Goal: Navigation & Orientation: Find specific page/section

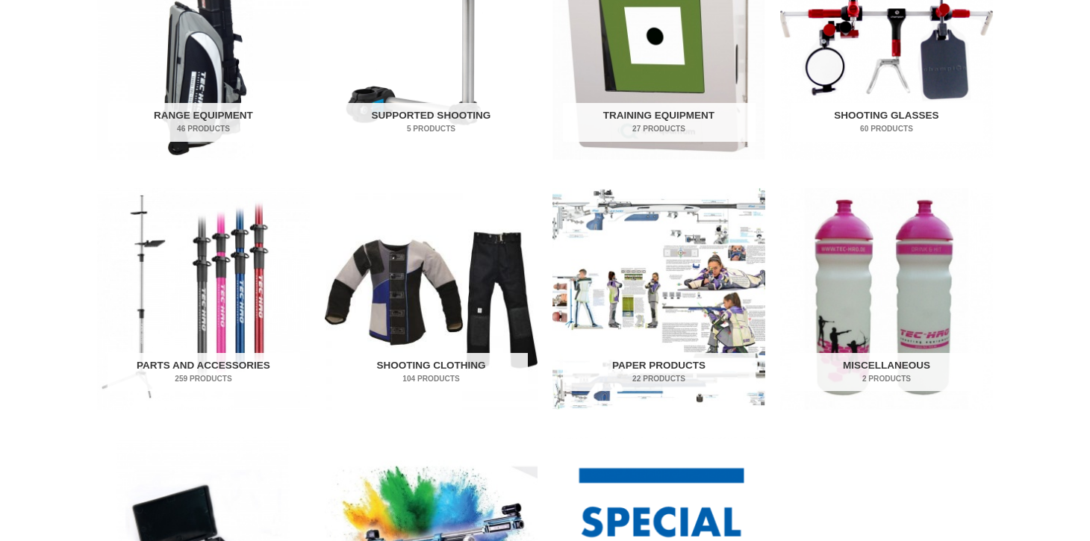
scroll to position [610, 0]
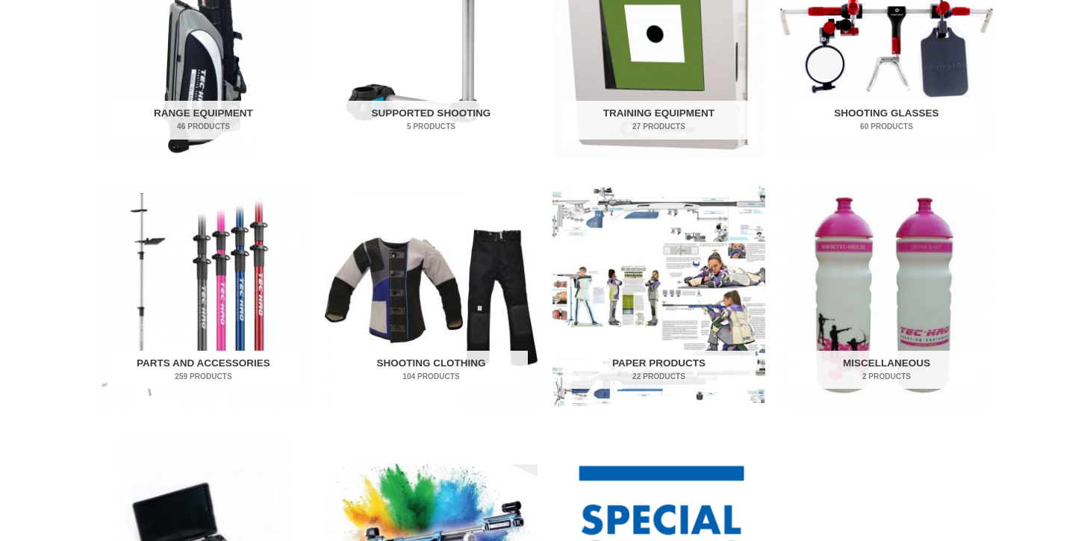
click at [226, 340] on img "Visit product category Parts and Accessories" at bounding box center [203, 297] width 213 height 222
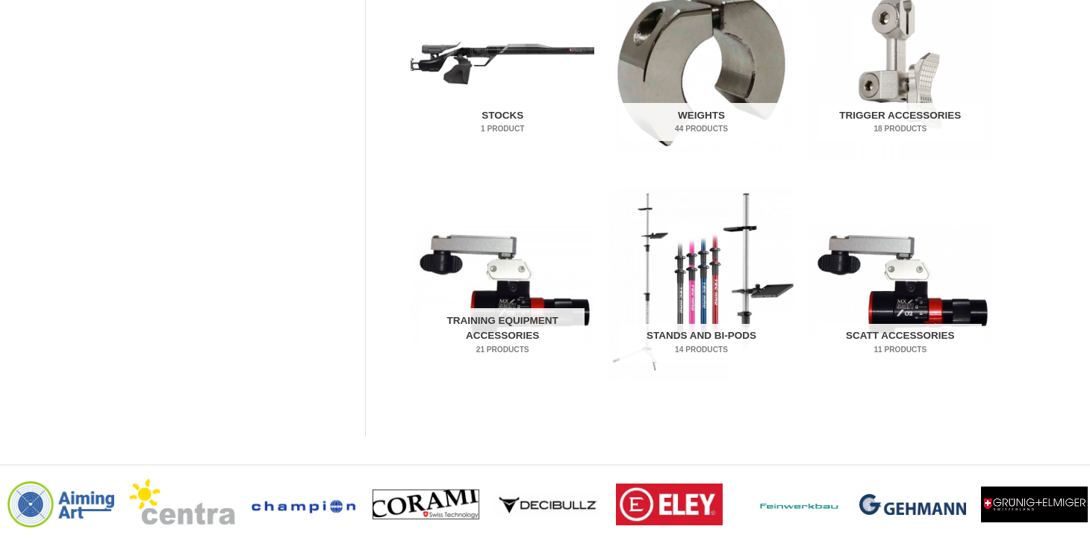
scroll to position [835, 0]
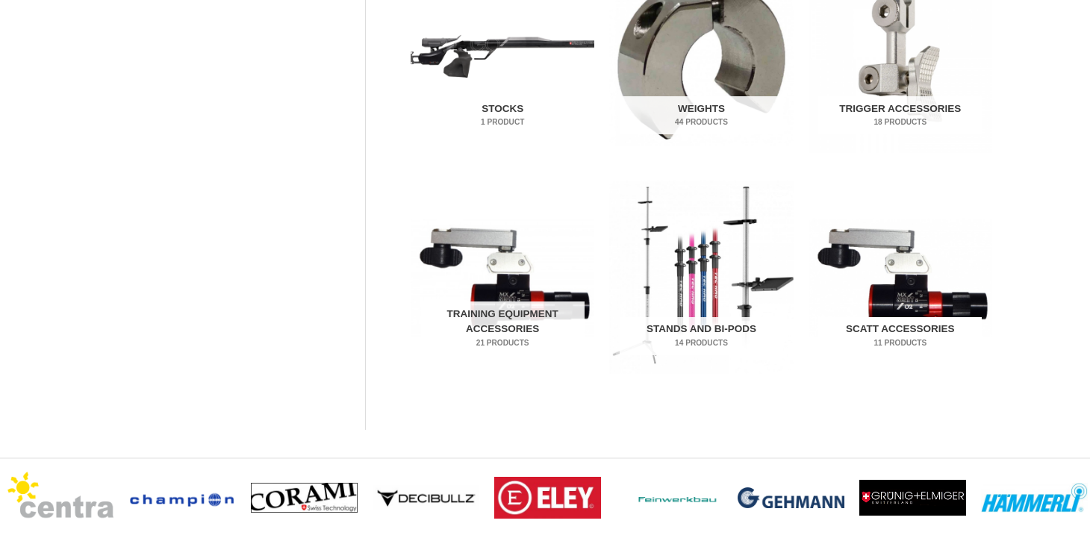
click at [853, 244] on img "Visit product category SCATT Accessories" at bounding box center [901, 277] width 184 height 193
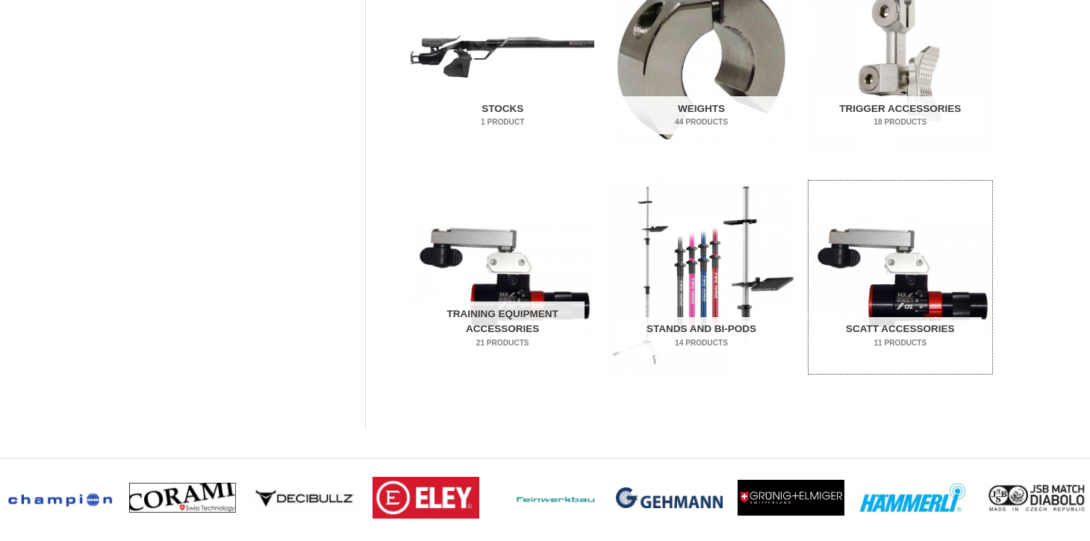
scroll to position [844, 0]
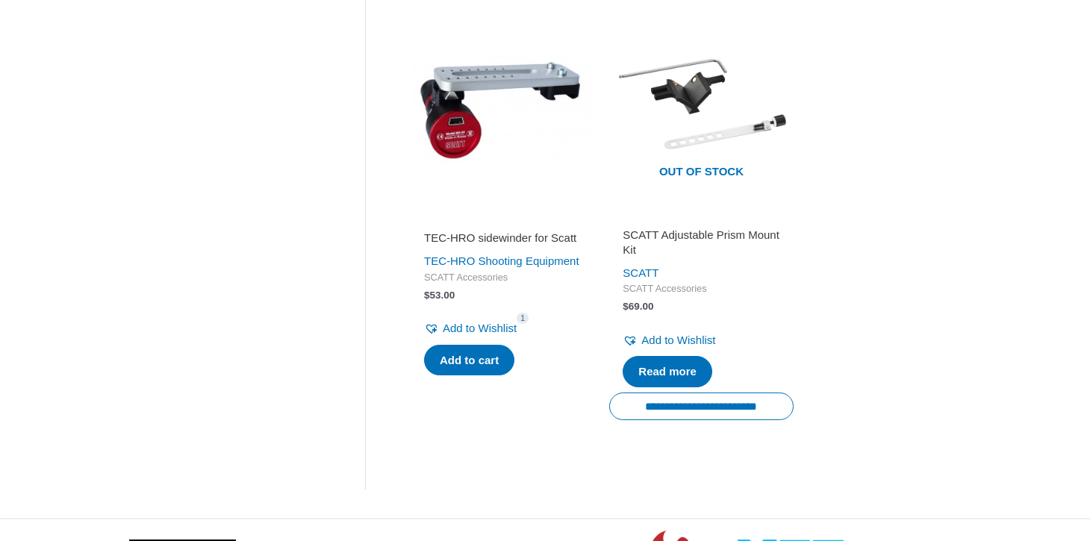
scroll to position [1703, 0]
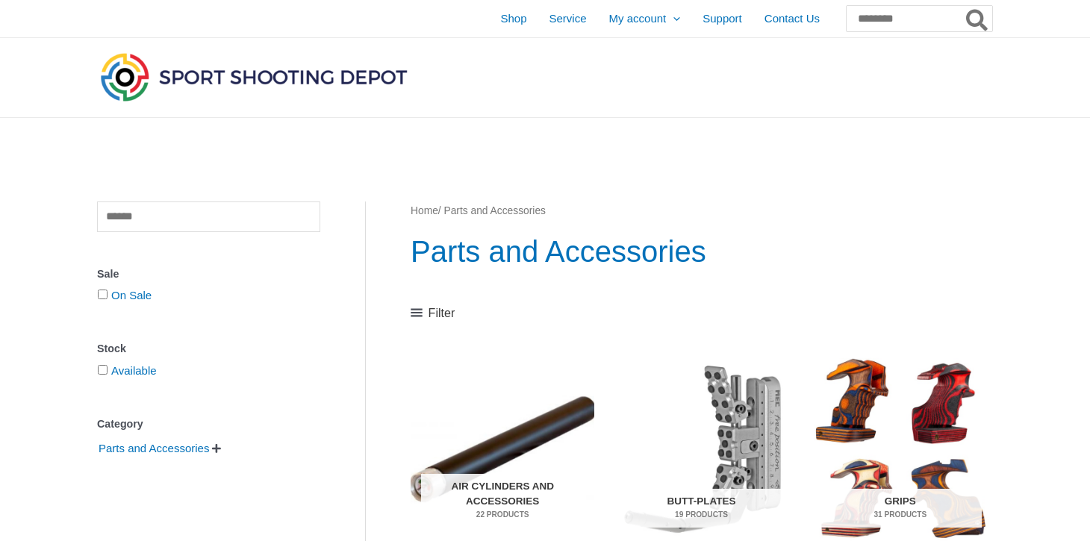
click at [221, 450] on span "" at bounding box center [216, 449] width 9 height 10
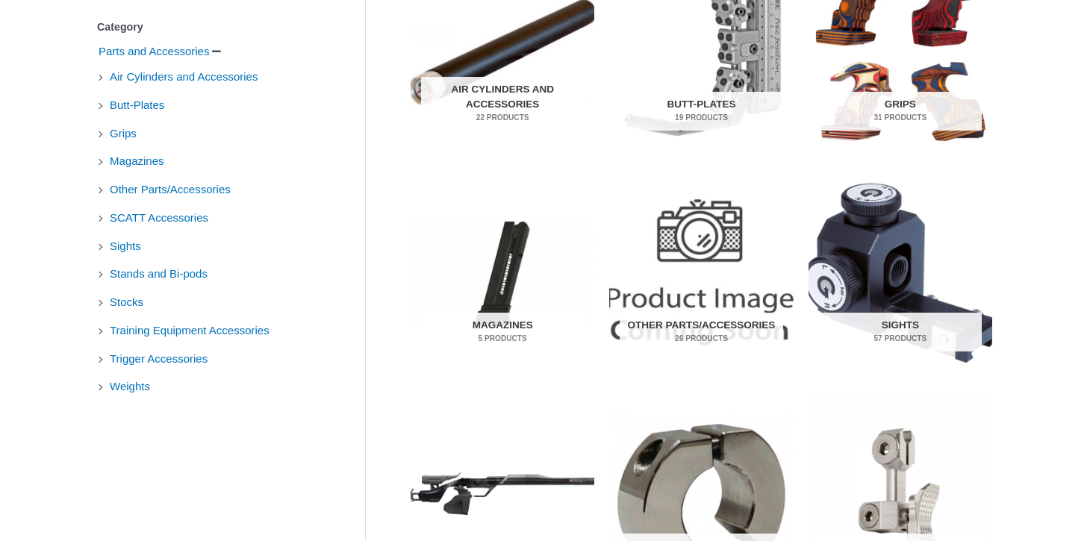
scroll to position [403, 0]
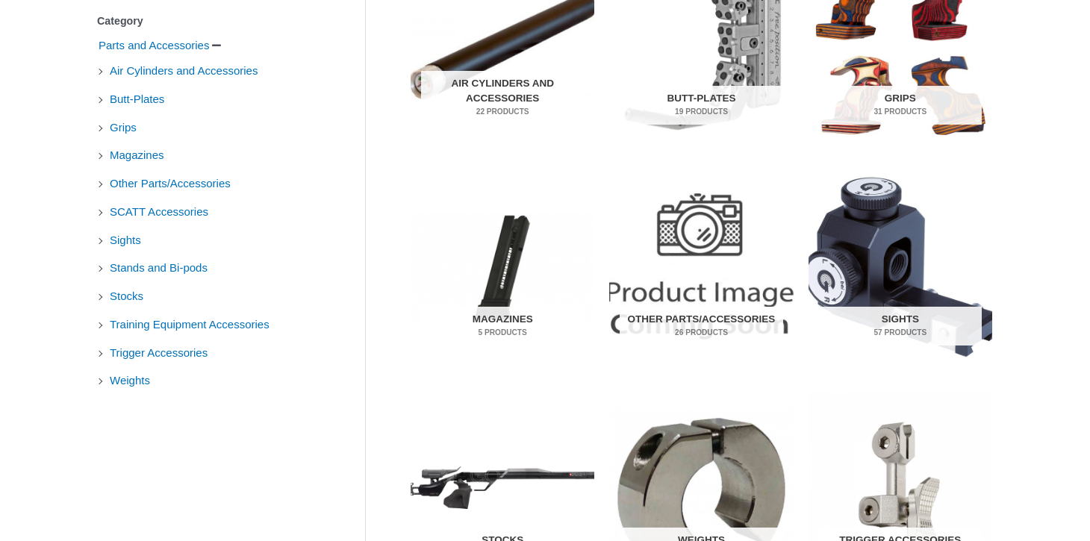
click at [99, 353] on li "Trigger Accessories" at bounding box center [208, 352] width 223 height 25
click at [115, 352] on span "Trigger Accessories" at bounding box center [158, 352] width 101 height 25
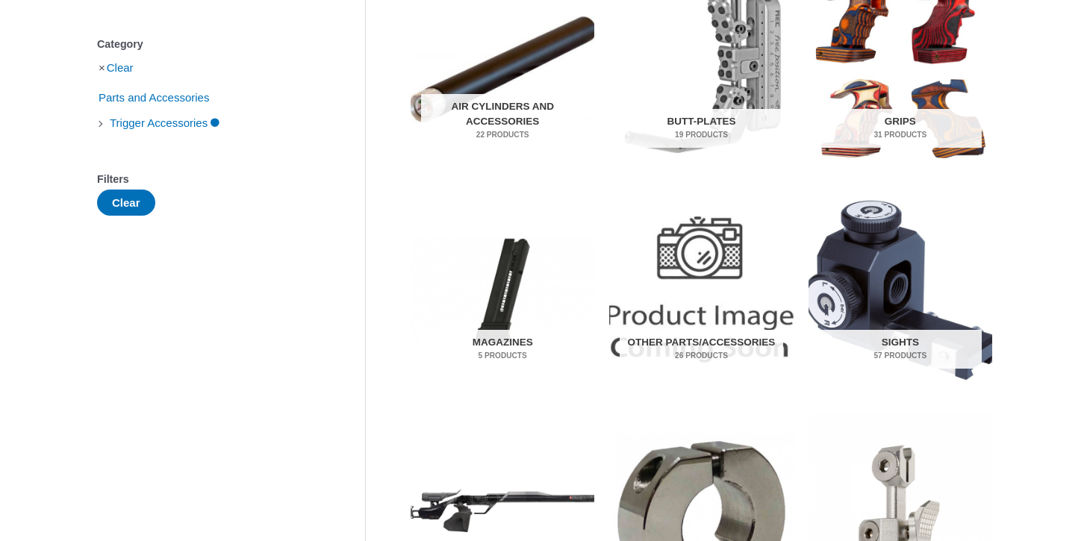
scroll to position [382, 0]
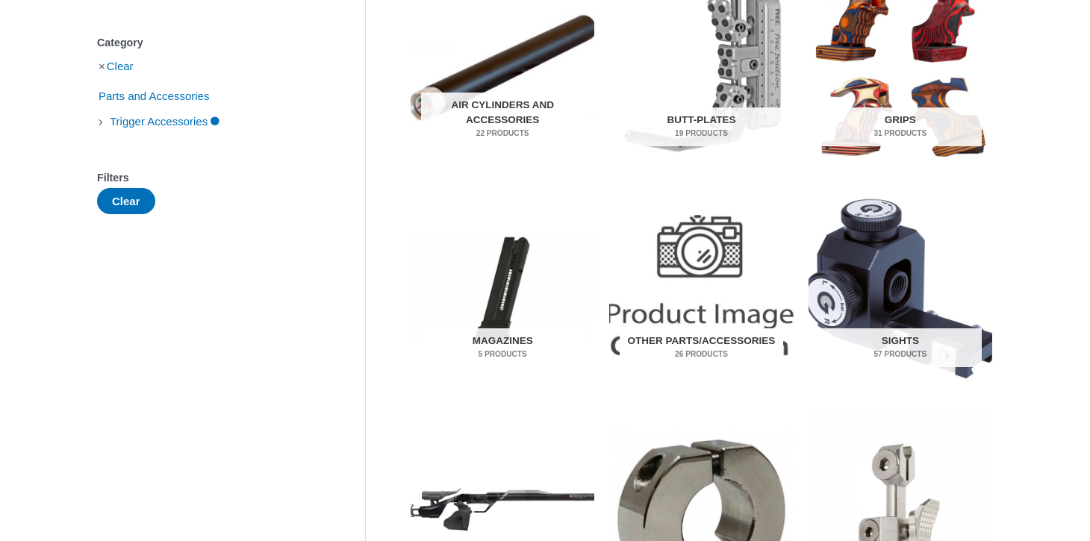
click at [679, 270] on img "Visit product category Other Parts/Accessories" at bounding box center [701, 289] width 184 height 193
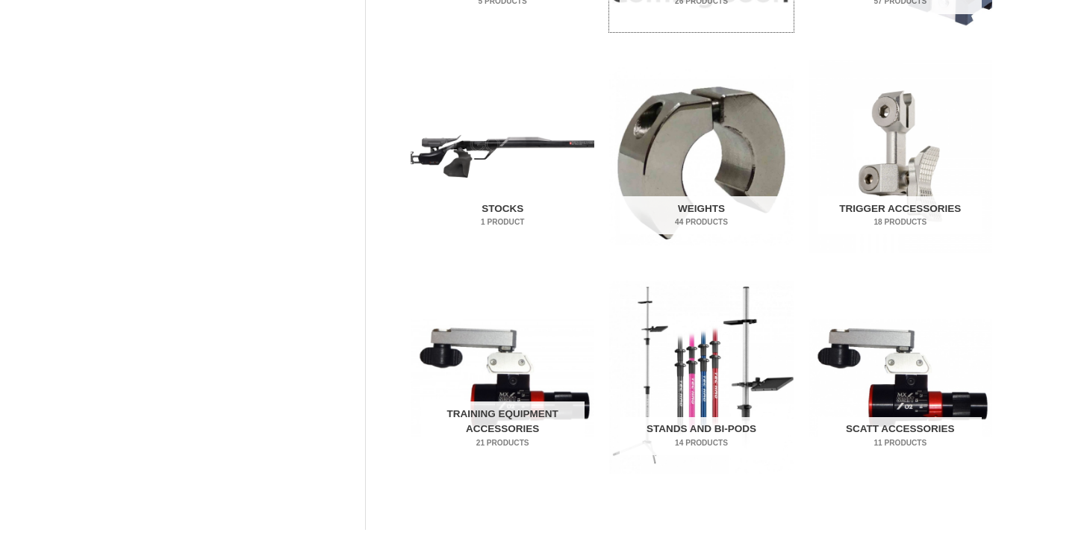
scroll to position [740, 0]
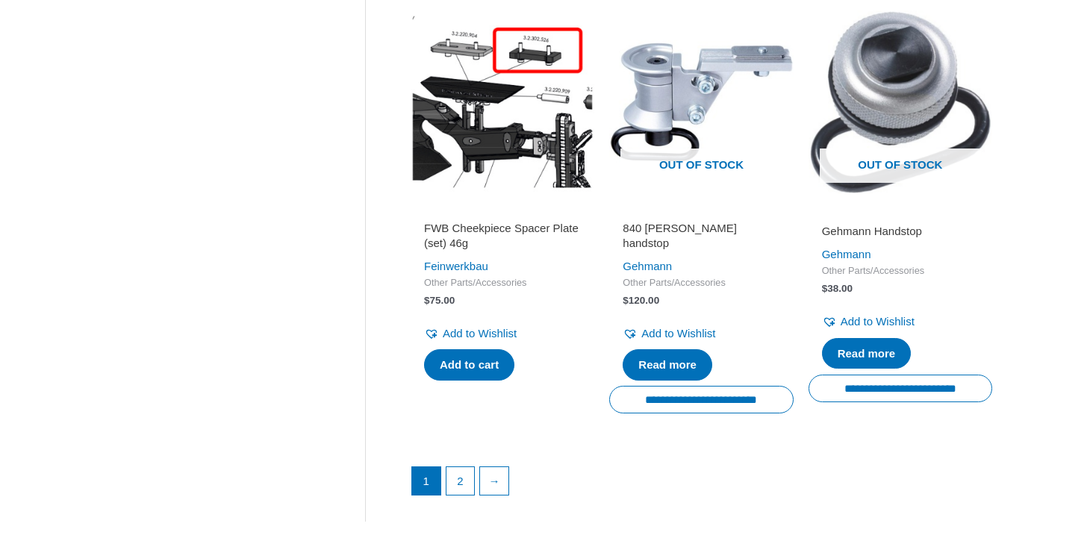
scroll to position [2020, 0]
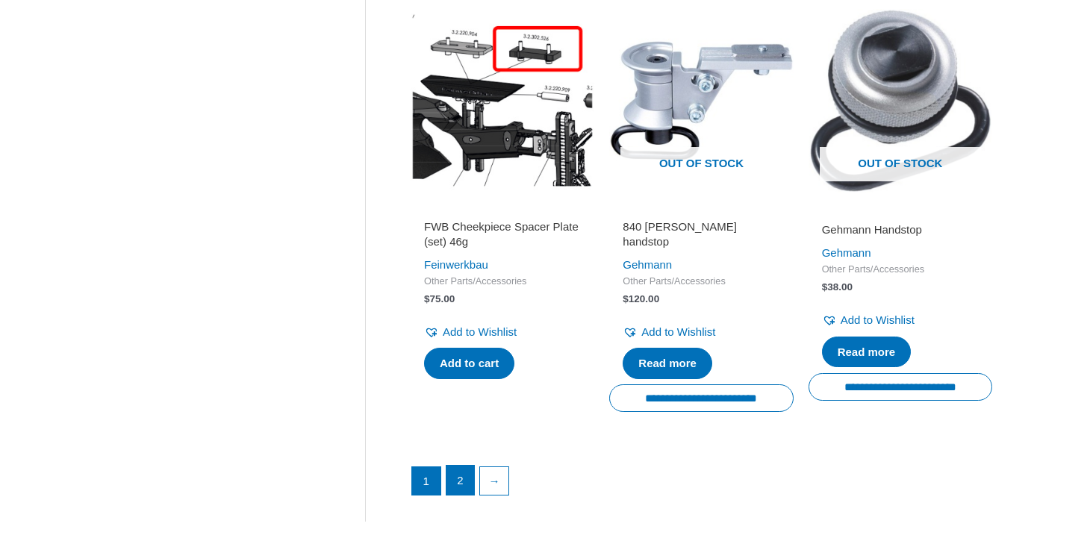
click at [460, 490] on link "2" at bounding box center [461, 481] width 28 height 30
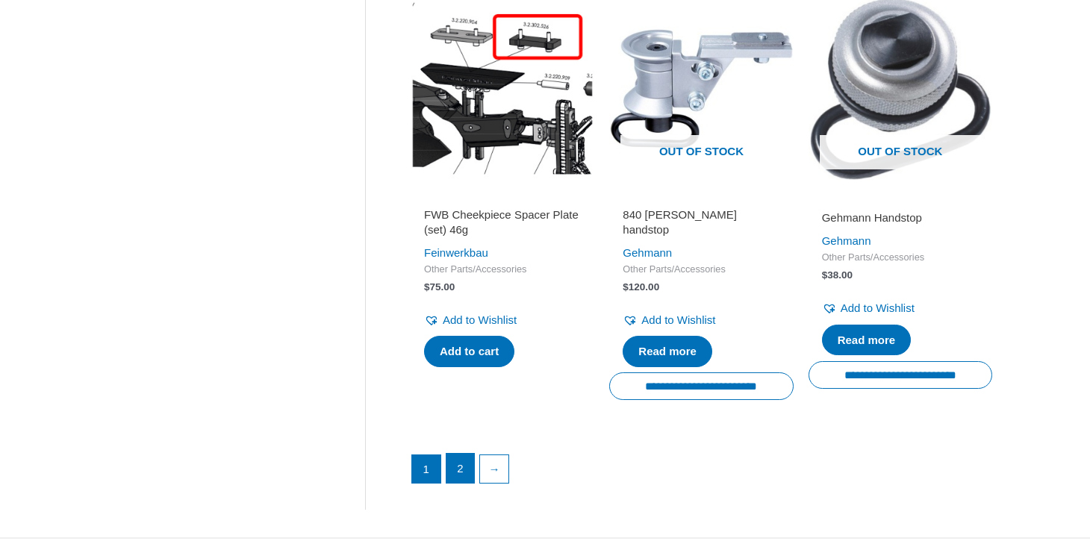
scroll to position [2033, 0]
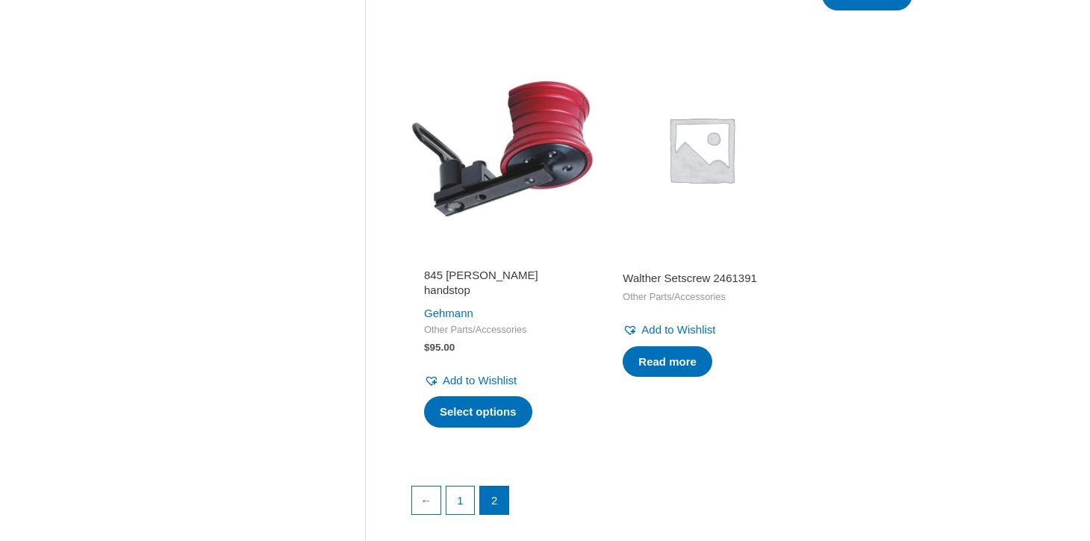
scroll to position [1590, 0]
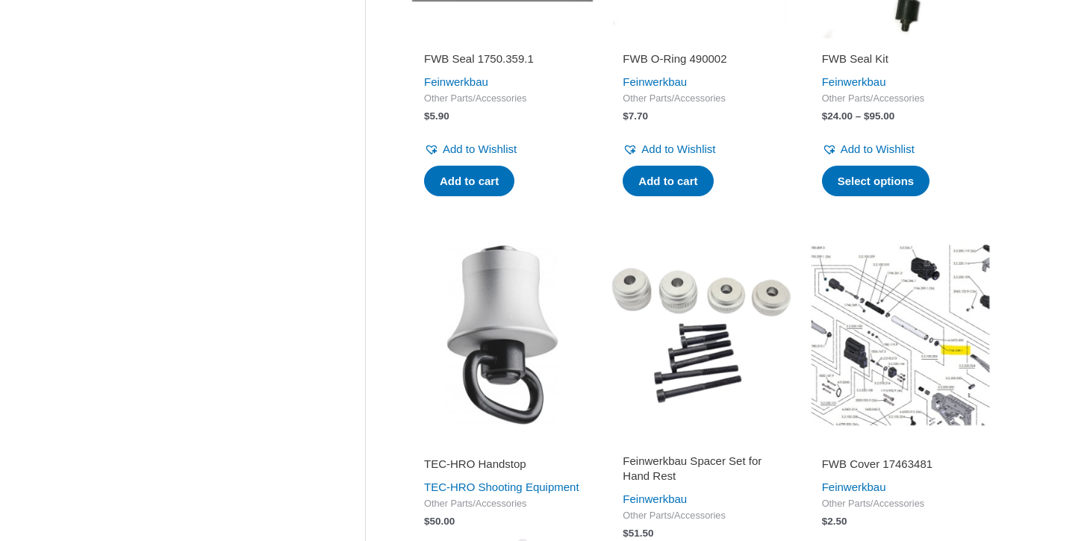
scroll to position [493, 0]
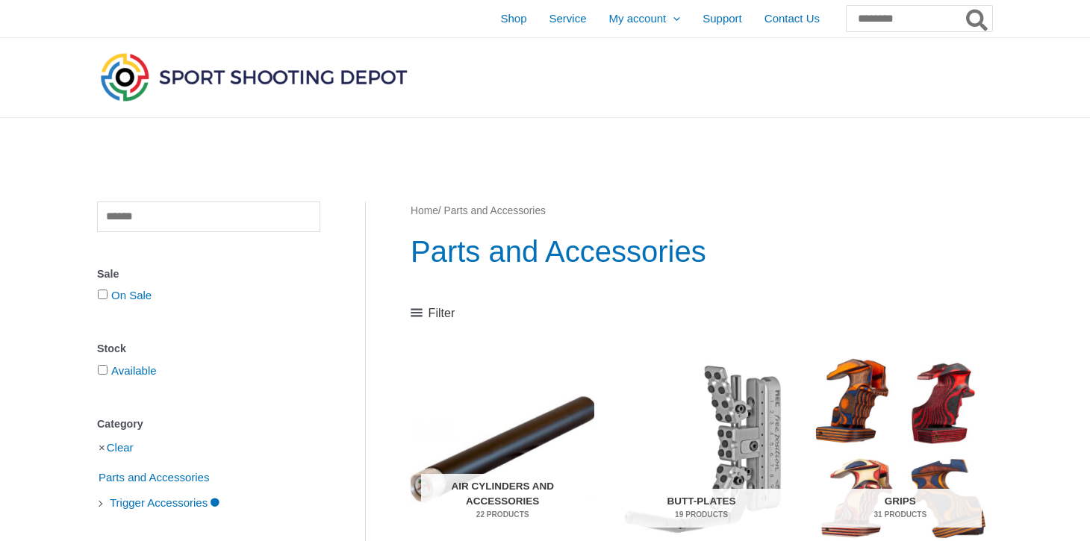
scroll to position [742, 0]
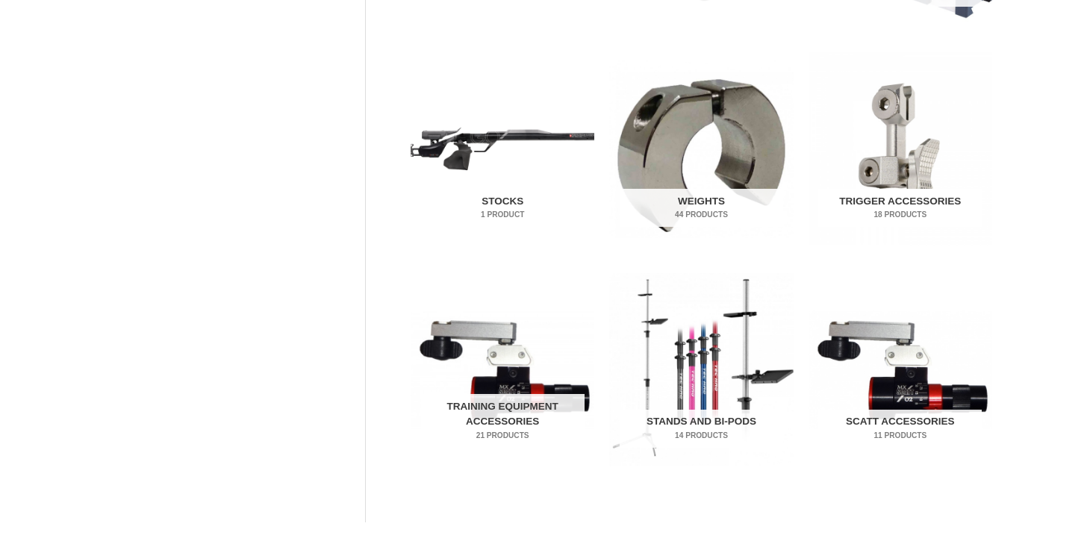
click at [890, 151] on img "Visit product category Trigger Accessories" at bounding box center [901, 148] width 184 height 193
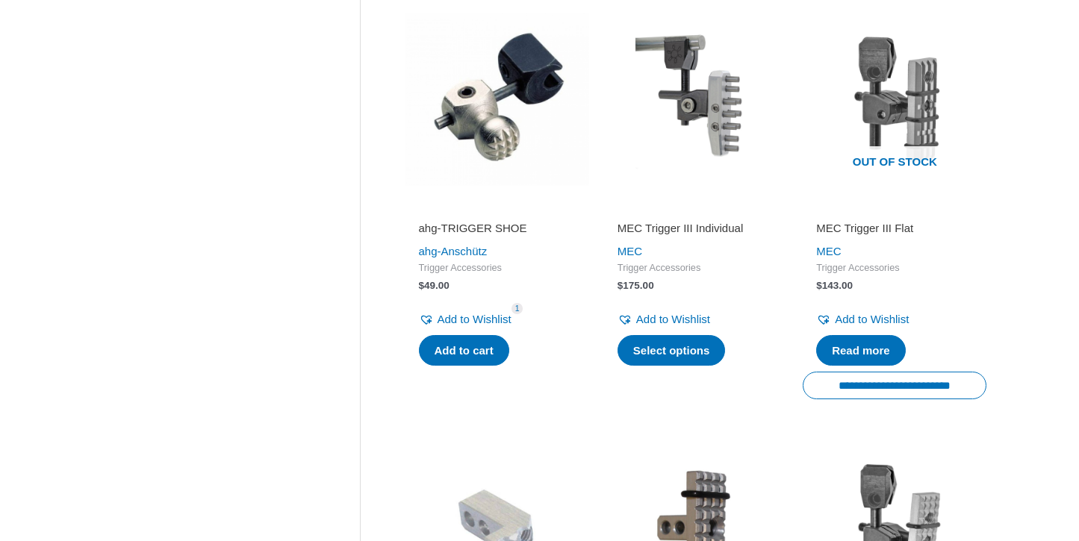
scroll to position [1640, 0]
